Goal: Use online tool/utility: Utilize a website feature to perform a specific function

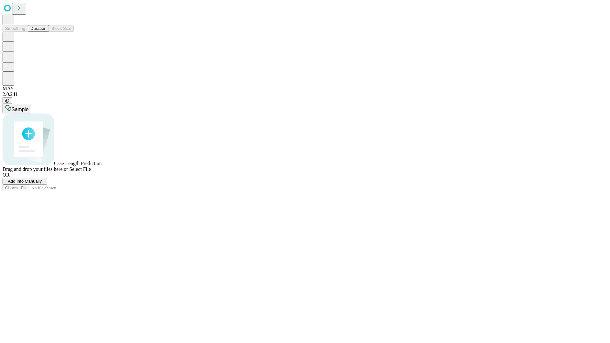
click at [46, 32] on button "Duration" at bounding box center [38, 28] width 21 height 7
click at [42, 184] on span "Add Info Manually" at bounding box center [25, 181] width 34 height 5
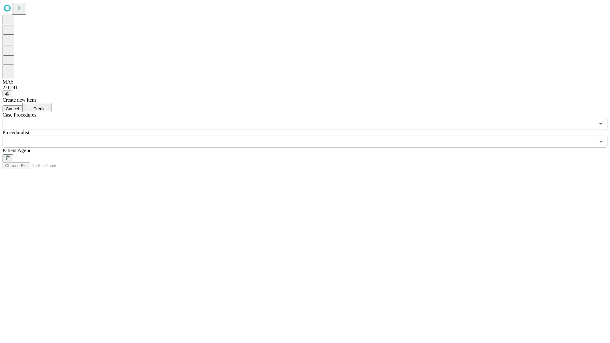
type input "**"
click at [309, 136] on input "text" at bounding box center [299, 142] width 592 height 12
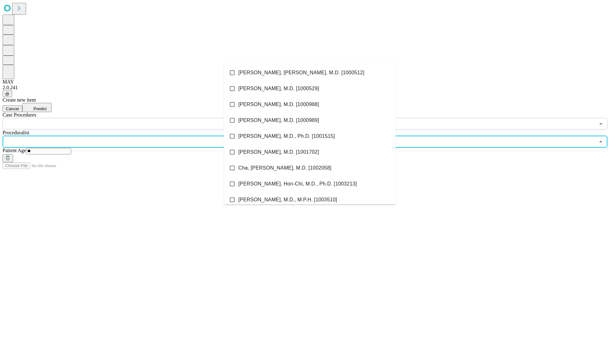
click at [310, 73] on li "[PERSON_NAME], [PERSON_NAME], M.D. [1000512]" at bounding box center [310, 73] width 172 height 16
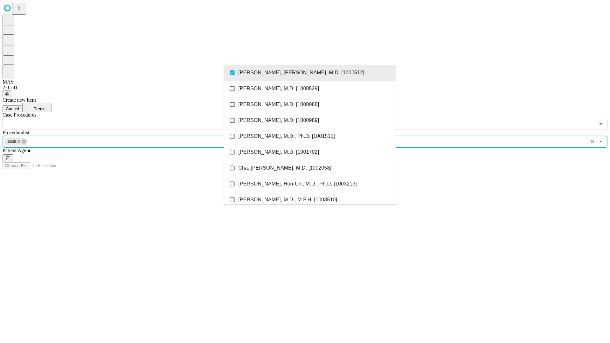
click at [133, 118] on input "text" at bounding box center [299, 124] width 592 height 12
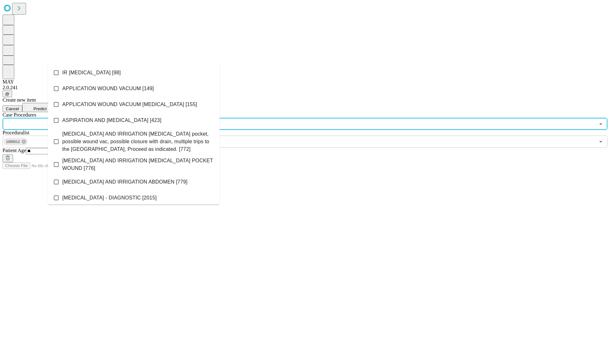
click at [134, 73] on li "IR [MEDICAL_DATA] [98]" at bounding box center [134, 73] width 172 height 16
click at [46, 106] on span "Predict" at bounding box center [39, 108] width 13 height 5
